Goal: Information Seeking & Learning: Find specific page/section

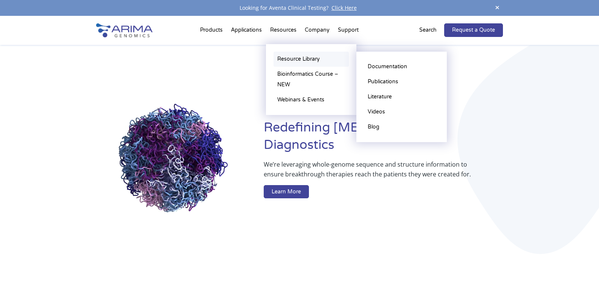
click at [294, 60] on link "Resource Library" at bounding box center [311, 59] width 75 height 15
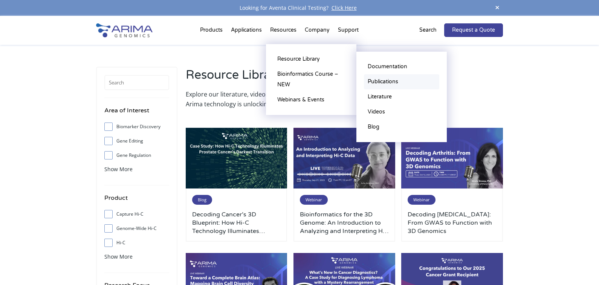
click at [388, 83] on link "Publications" at bounding box center [401, 81] width 75 height 15
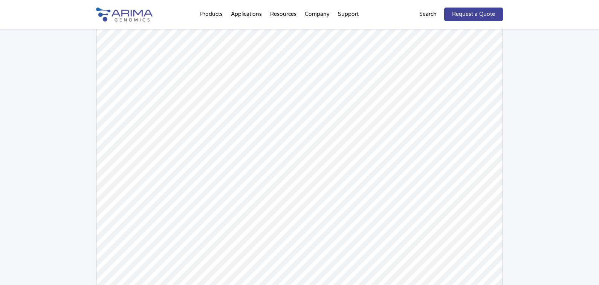
scroll to position [90, 0]
